Goal: Information Seeking & Learning: Understand process/instructions

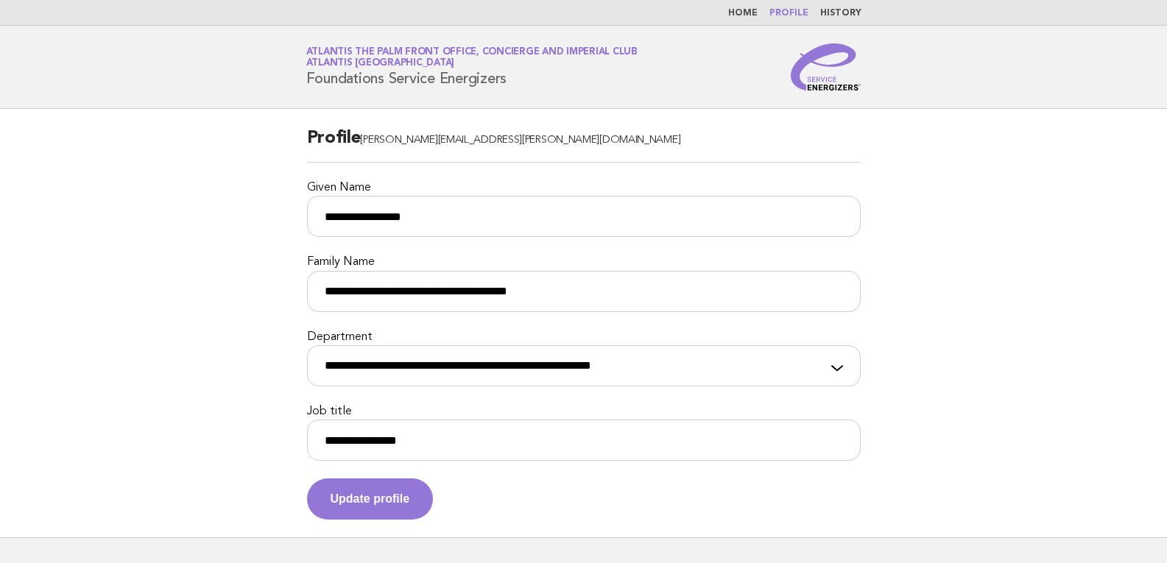
click at [739, 14] on link "Home" at bounding box center [742, 13] width 29 height 9
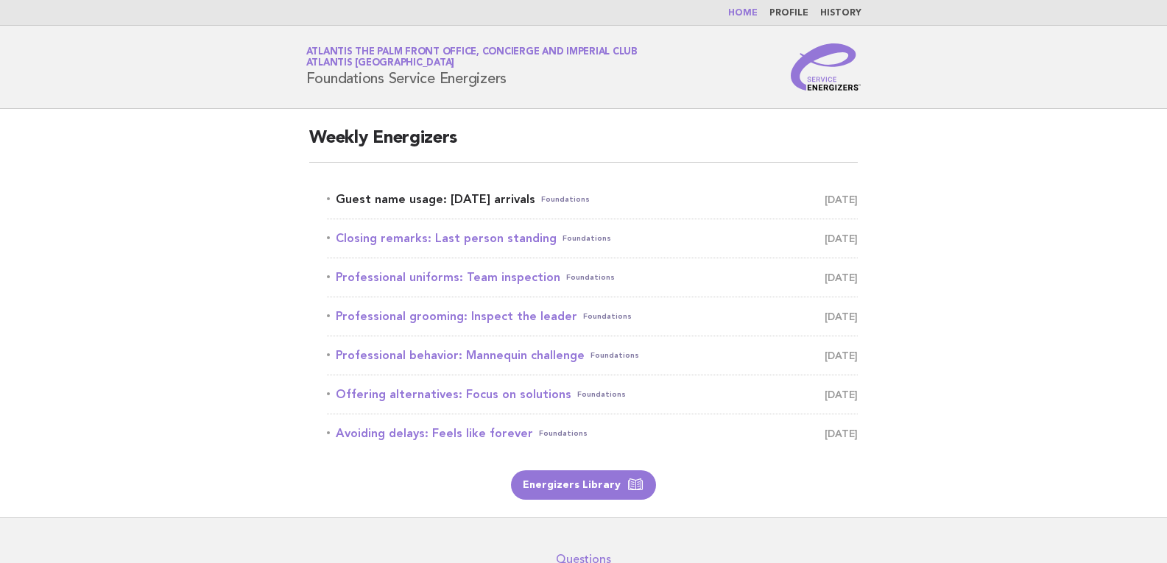
click at [515, 191] on link "Guest name usage: Today's arrivals Foundations September 1" at bounding box center [592, 199] width 531 height 21
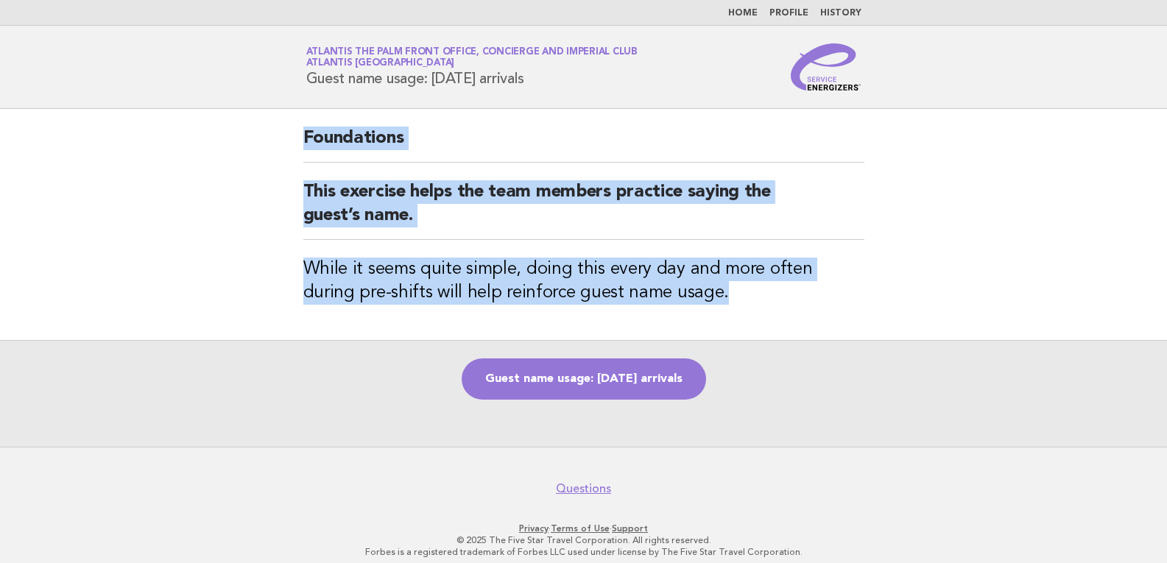
drag, startPoint x: 647, startPoint y: 311, endPoint x: 294, endPoint y: 130, distance: 397.5
click at [294, 130] on div "Foundations This exercise helps the team members practice saying the guest’s na…" at bounding box center [584, 224] width 596 height 231
copy div "Foundations This exercise helps the team members practice saying the guest’s na…"
click at [282, 230] on main "Foundations This exercise helps the team members practice saying the guest’s na…" at bounding box center [583, 278] width 1167 height 338
drag, startPoint x: 716, startPoint y: 303, endPoint x: 297, endPoint y: 186, distance: 434.3
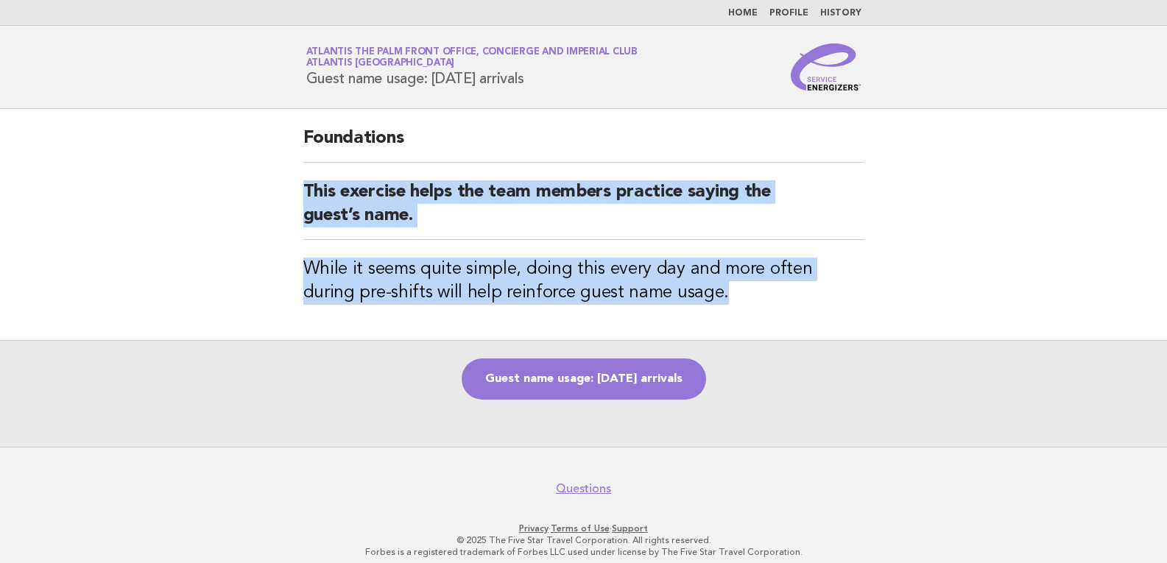
click at [297, 186] on div "Foundations This exercise helps the team members practice saying the guest’s na…" at bounding box center [584, 224] width 596 height 231
copy div "This exercise helps the team members practice saying the guest’s name. While it…"
click at [602, 383] on link "Guest name usage: [DATE] arrivals" at bounding box center [584, 379] width 244 height 41
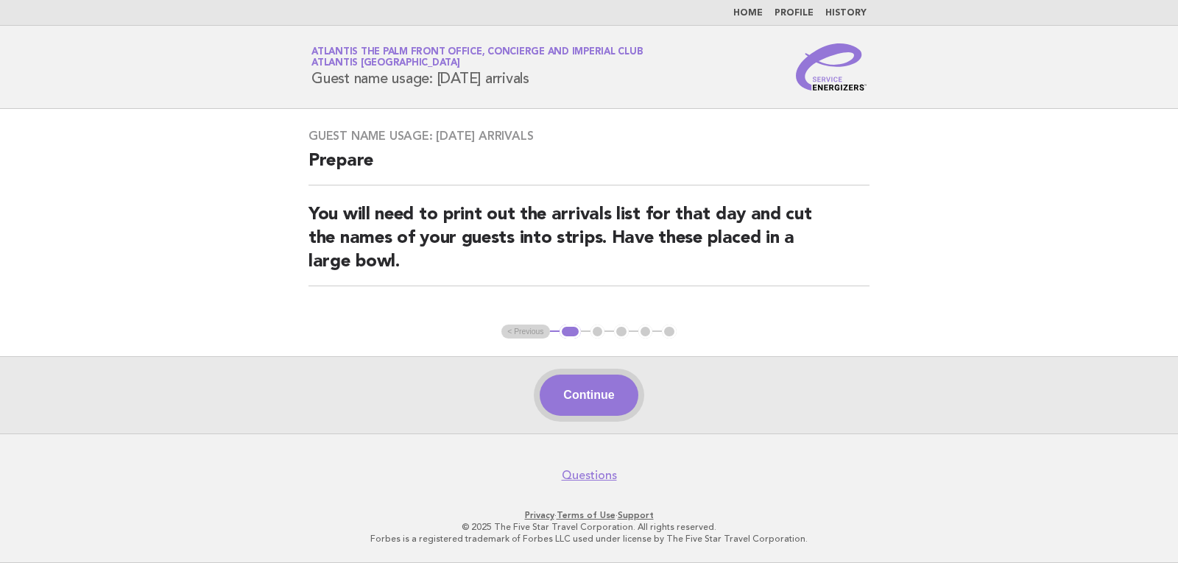
click at [593, 401] on button "Continue" at bounding box center [589, 395] width 98 height 41
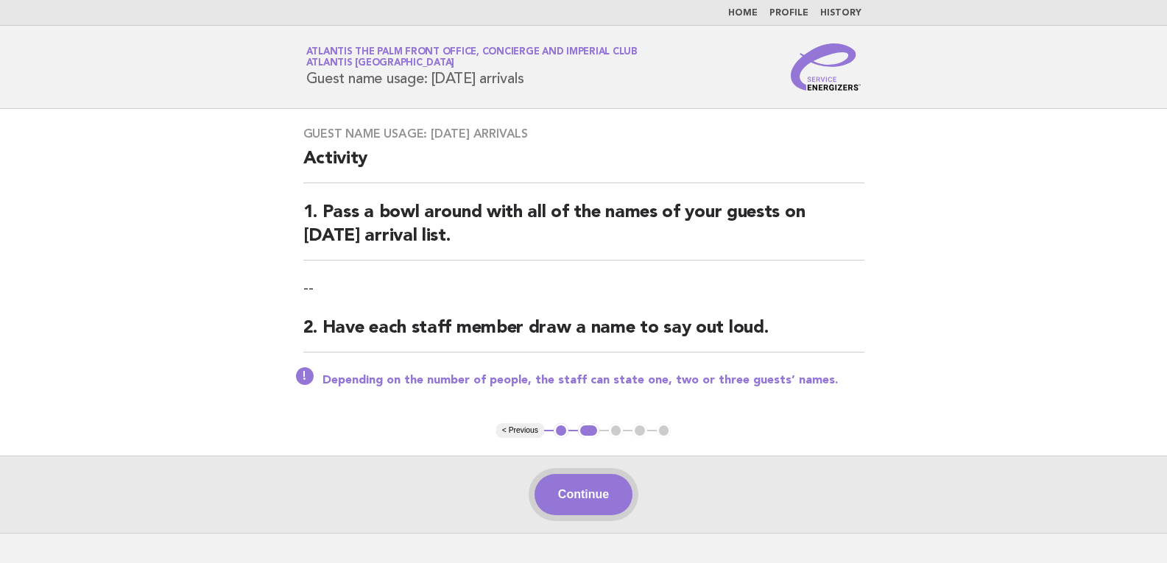
click at [564, 492] on button "Continue" at bounding box center [584, 494] width 98 height 41
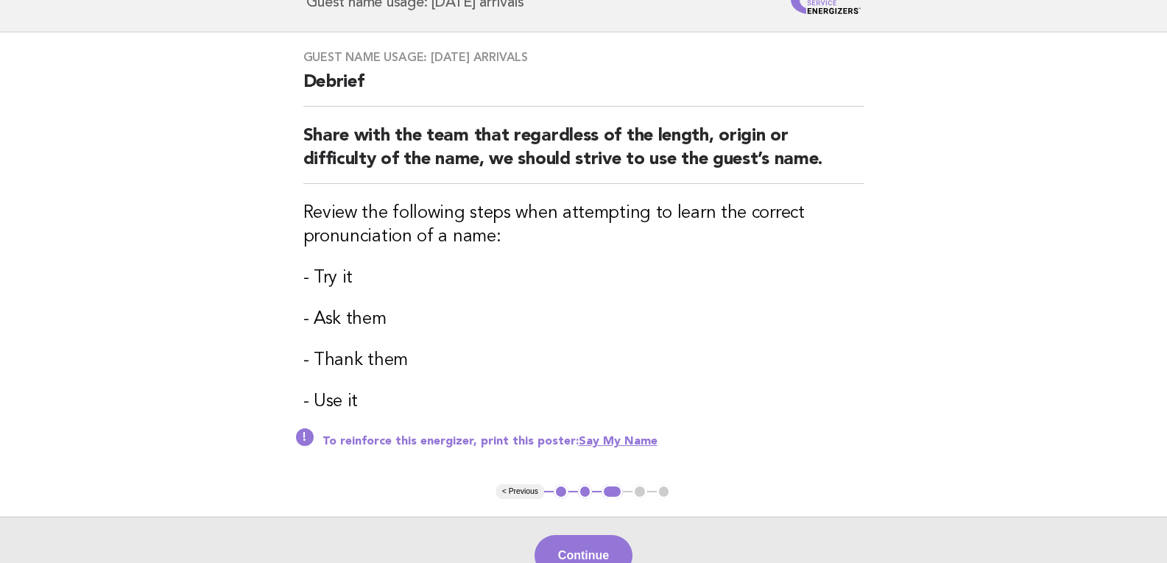
scroll to position [74, 0]
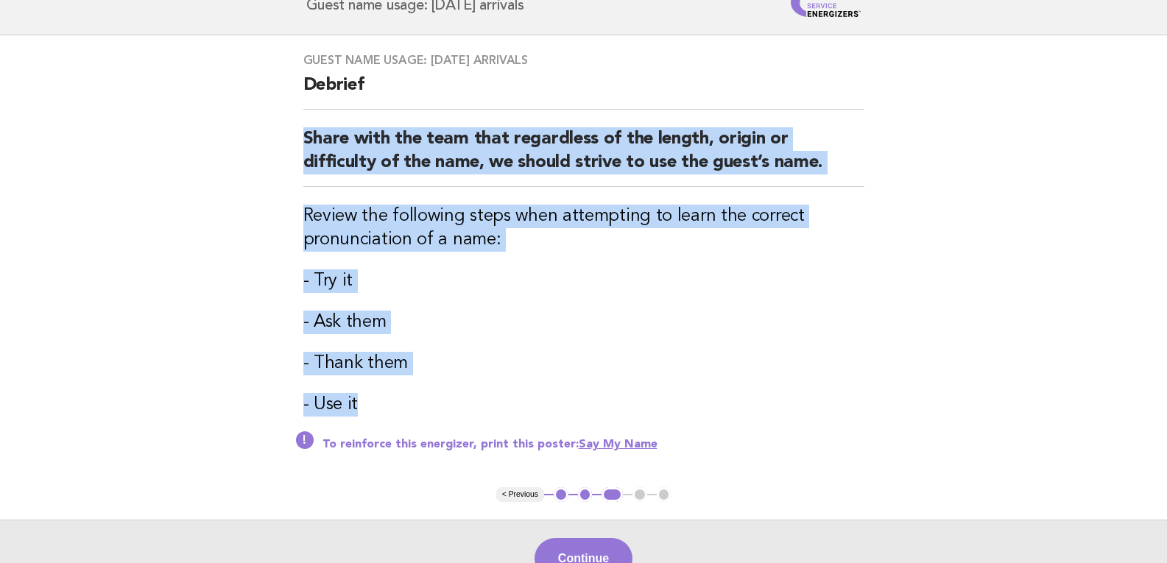
drag, startPoint x: 381, startPoint y: 410, endPoint x: 284, endPoint y: 149, distance: 278.2
click at [284, 149] on main "Guest name usage: [DATE] arrivals Debrief Share with the team that regardless o…" at bounding box center [583, 316] width 1167 height 562
copy div "Share with the team that regardless of the length, origin or difficulty of the …"
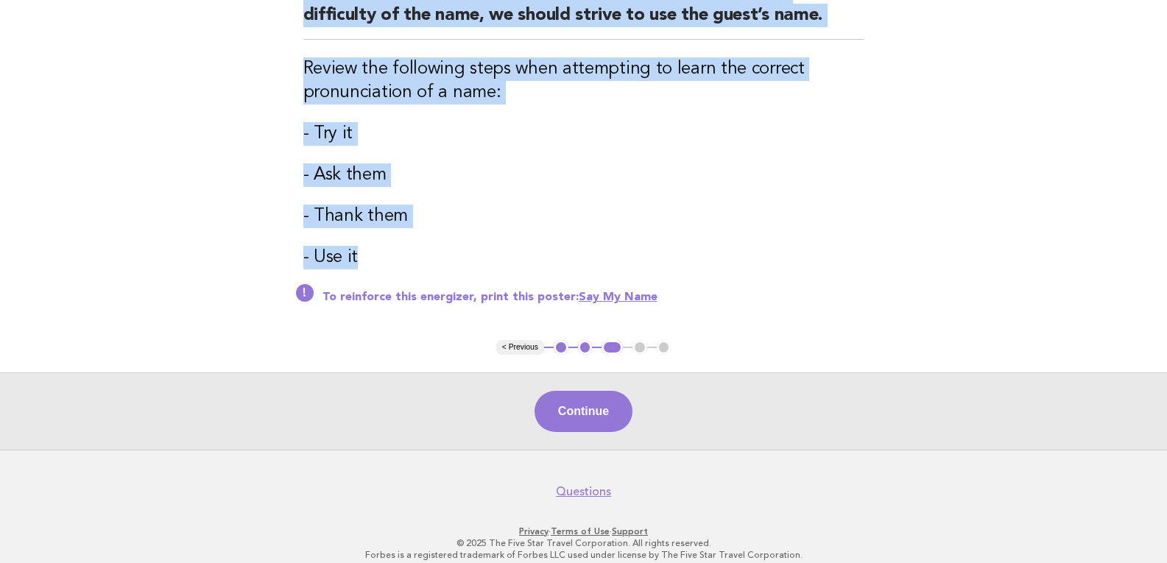
click at [596, 423] on button "Continue" at bounding box center [584, 411] width 98 height 41
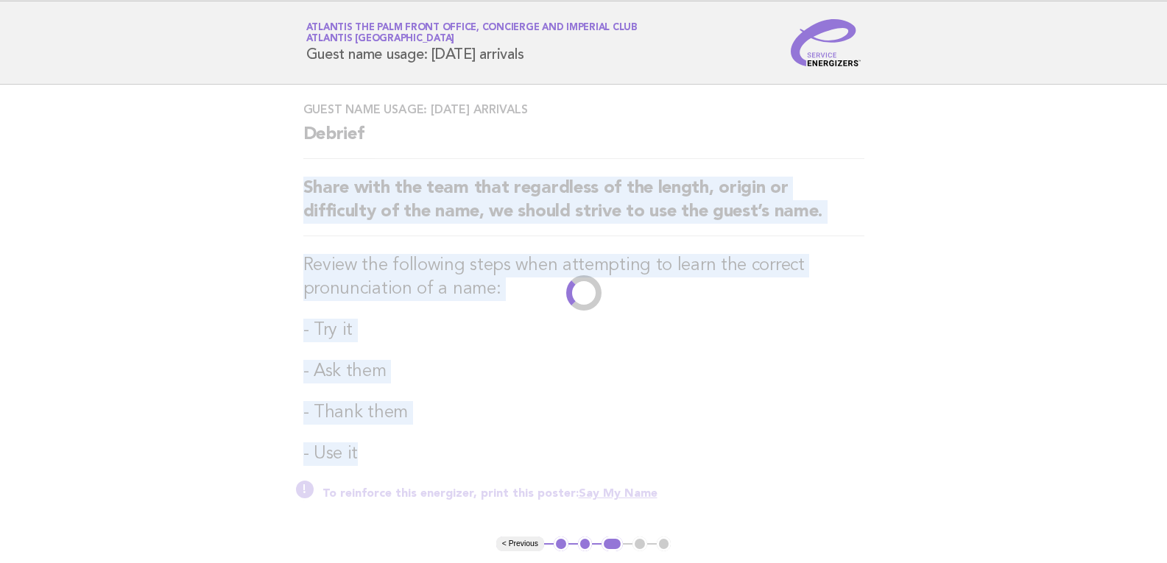
scroll to position [0, 0]
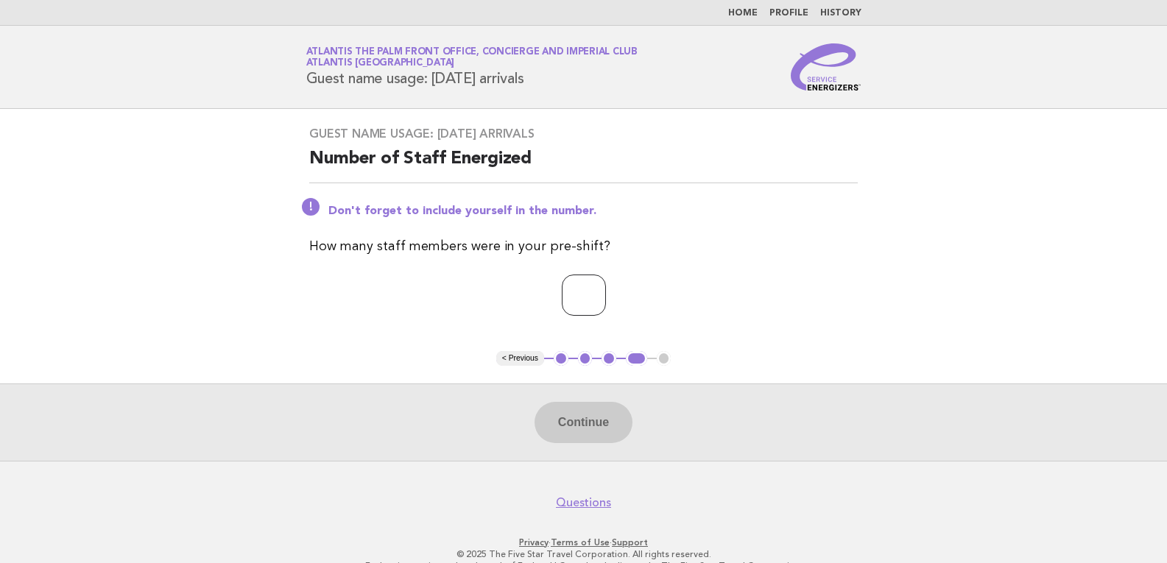
click at [576, 295] on input "number" at bounding box center [584, 295] width 44 height 41
type input "*"
click at [573, 429] on button "Continue" at bounding box center [584, 422] width 98 height 41
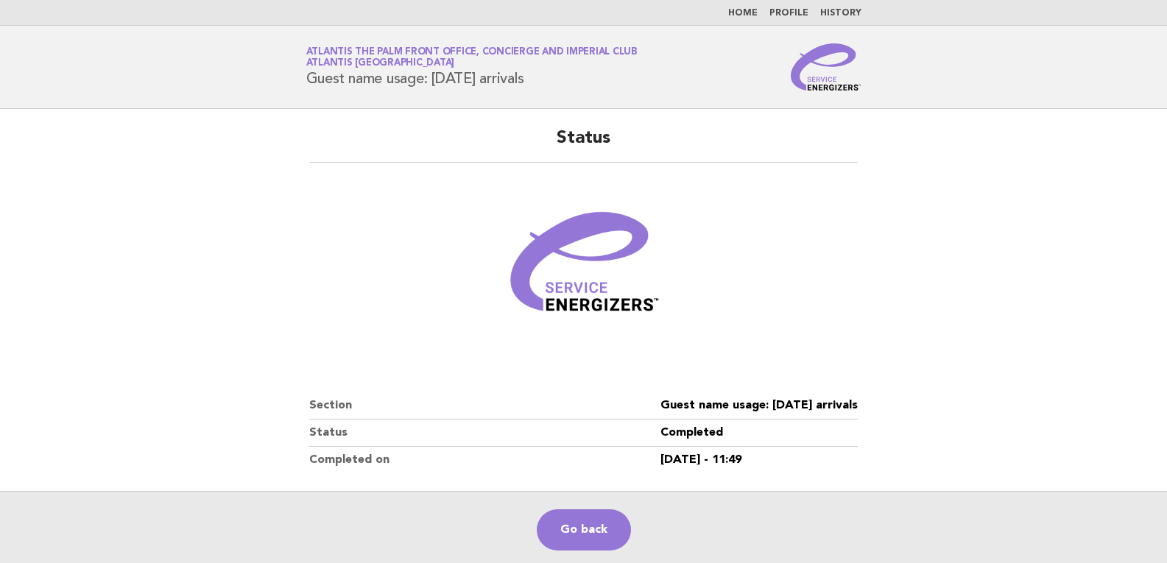
click at [49, 169] on main "Status Section Guest name usage: [DATE] arrivals Status Completed Completed on …" at bounding box center [583, 338] width 1167 height 459
